Goal: Use online tool/utility: Utilize a website feature to perform a specific function

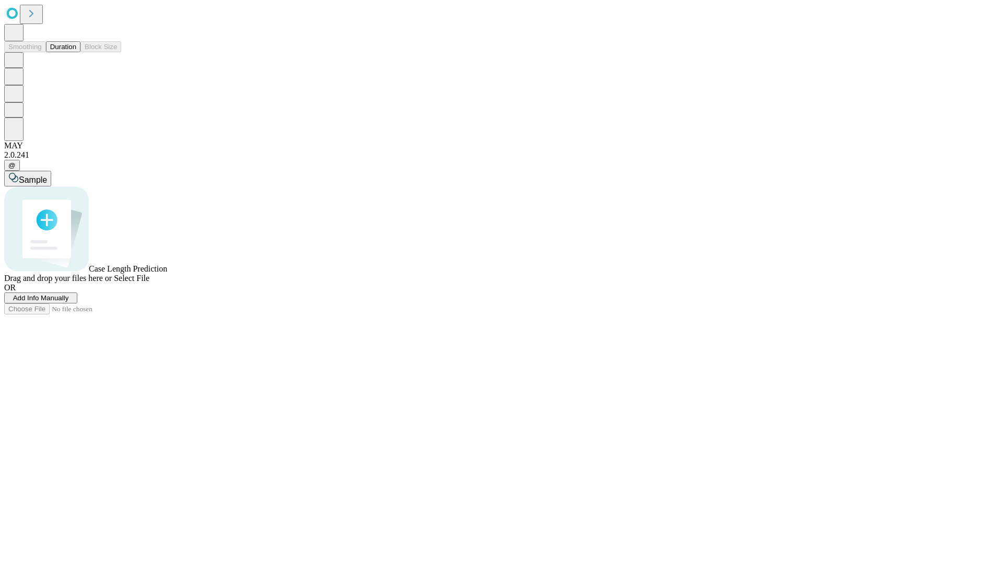
click at [76, 52] on button "Duration" at bounding box center [63, 46] width 34 height 11
click at [69, 302] on span "Add Info Manually" at bounding box center [41, 298] width 56 height 8
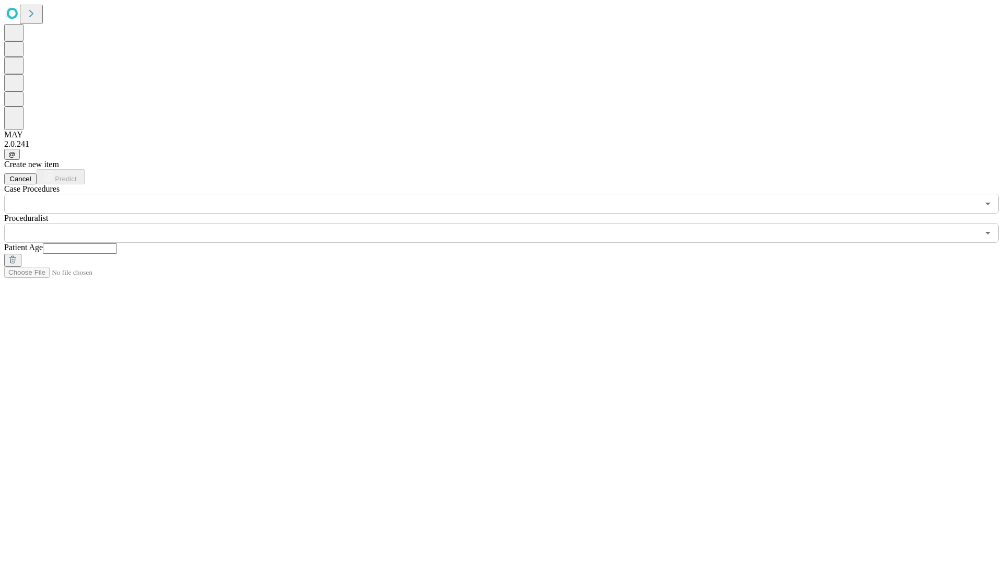
click at [117, 244] on input "text" at bounding box center [80, 249] width 74 height 10
type input "**"
click at [509, 223] on input "text" at bounding box center [491, 233] width 975 height 20
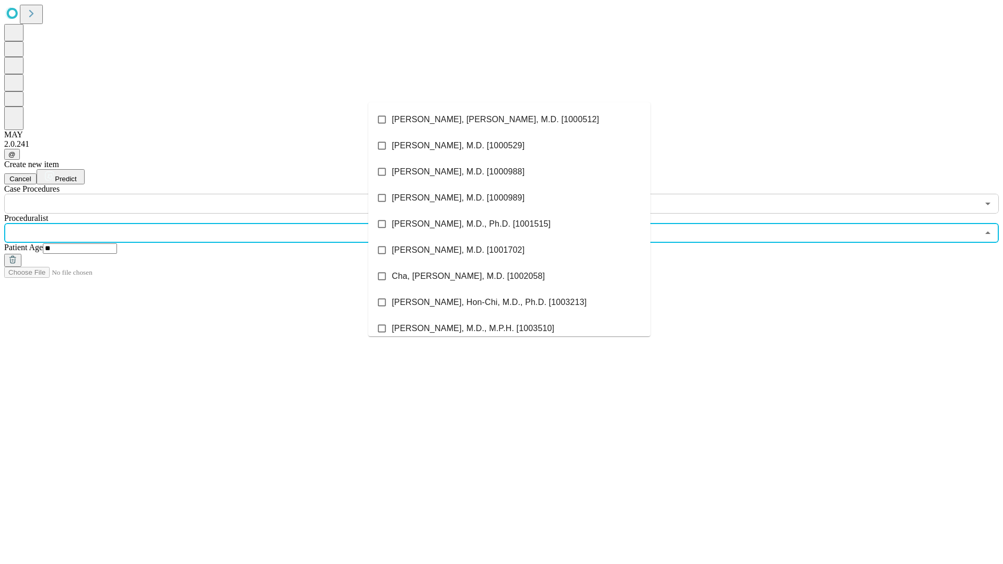
click at [510, 120] on li "[PERSON_NAME], [PERSON_NAME], M.D. [1000512]" at bounding box center [509, 120] width 282 height 26
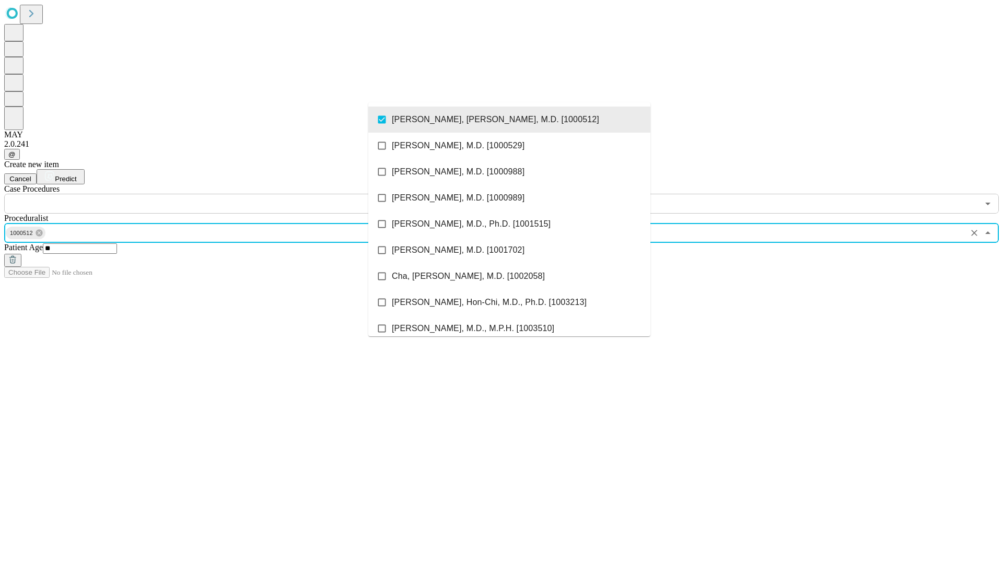
click at [219, 194] on input "text" at bounding box center [491, 204] width 975 height 20
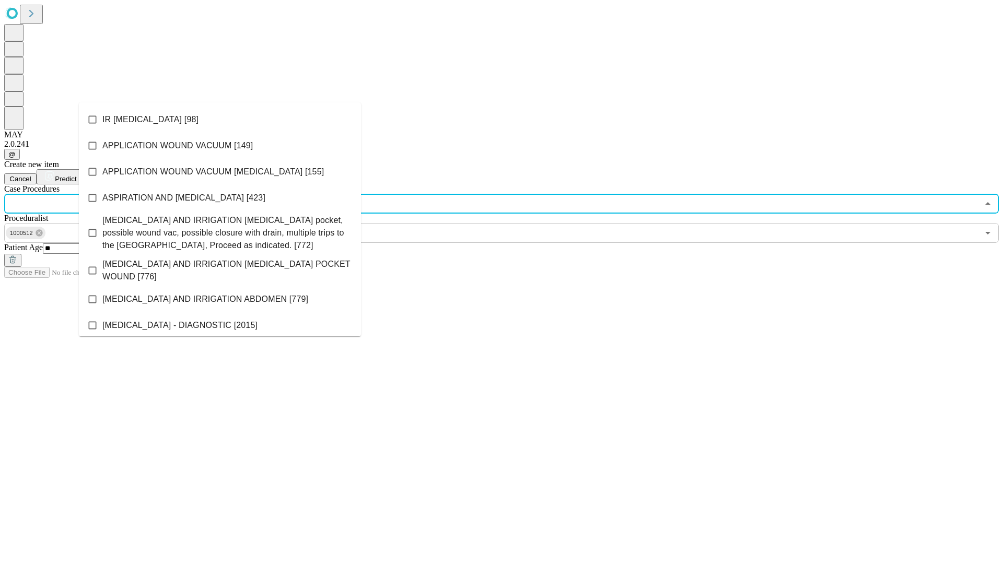
click at [220, 120] on li "IR [MEDICAL_DATA] [98]" at bounding box center [220, 120] width 282 height 26
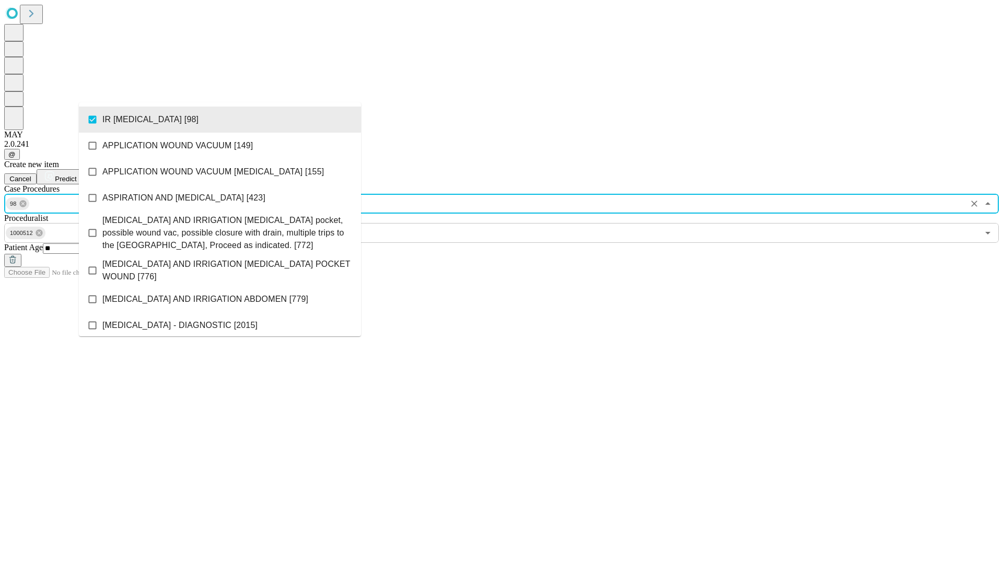
click at [76, 175] on span "Predict" at bounding box center [65, 179] width 21 height 8
